Goal: Information Seeking & Learning: Understand process/instructions

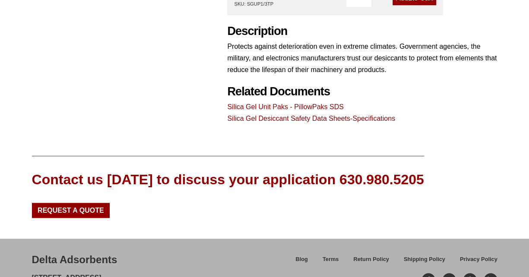
scroll to position [217, 0]
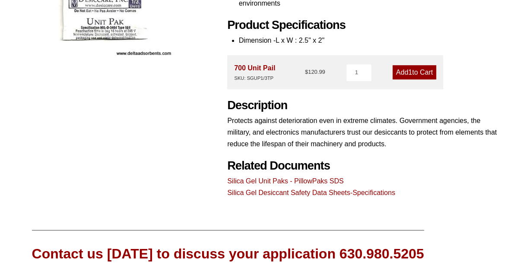
click at [279, 190] on link "Silica Gel Desiccant Safety Data Sheets-Specifications" at bounding box center [311, 192] width 168 height 7
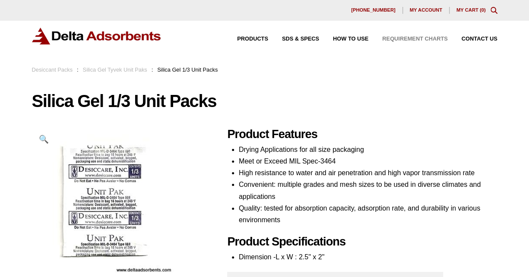
click at [416, 38] on span "Requirement Charts" at bounding box center [414, 39] width 65 height 6
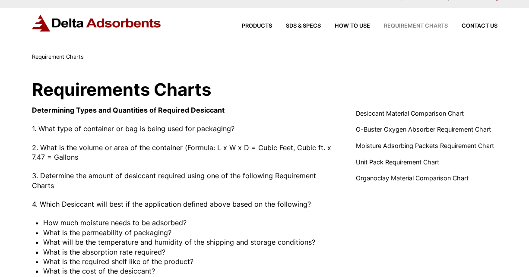
scroll to position [1, 0]
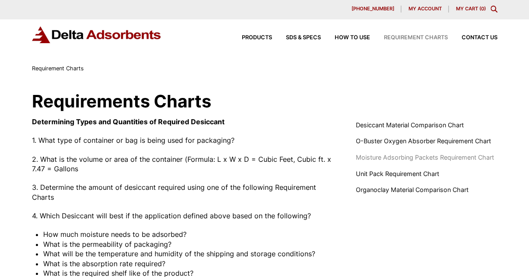
click at [428, 156] on span "Moisture Adsorbing Packets Requirement Chart" at bounding box center [425, 157] width 138 height 9
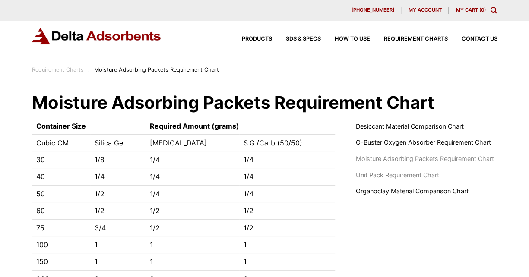
click at [380, 177] on span "Unit Pack Requirement Chart" at bounding box center [397, 174] width 83 height 9
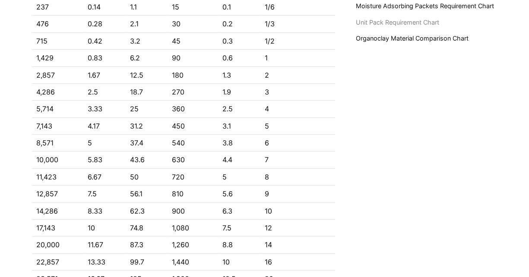
scroll to position [152, 0]
